Goal: Task Accomplishment & Management: Use online tool/utility

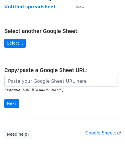
scroll to position [57, 0]
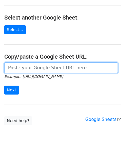
click at [21, 68] on input "url" at bounding box center [61, 67] width 114 height 11
paste input "https://docs.google.com/spreadsheets/d/10WRYrUETwT55bC8fwSRzDC2G2f3k83bA-_3lrJU…"
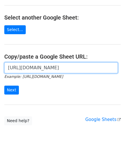
scroll to position [0, 122]
type input "https://docs.google.com/spreadsheets/d/10WRYrUETwT55bC8fwSRzDC2G2f3k83bA-_3lrJU…"
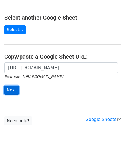
scroll to position [0, 0]
click at [11, 86] on input "Next" at bounding box center [11, 89] width 15 height 9
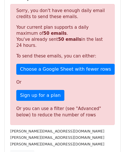
scroll to position [163, 0]
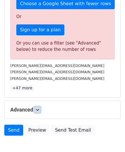
click at [36, 106] on link at bounding box center [37, 109] width 6 height 6
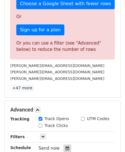
click at [66, 146] on icon at bounding box center [68, 148] width 4 height 4
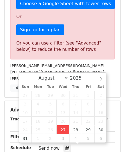
type input "[DATE] 12:00"
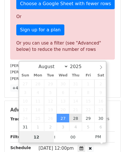
paste input "6"
type input "6"
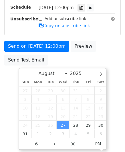
type input "[DATE] 18:00"
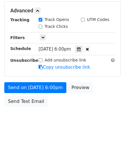
scroll to position [261, 0]
